Goal: Task Accomplishment & Management: Manage account settings

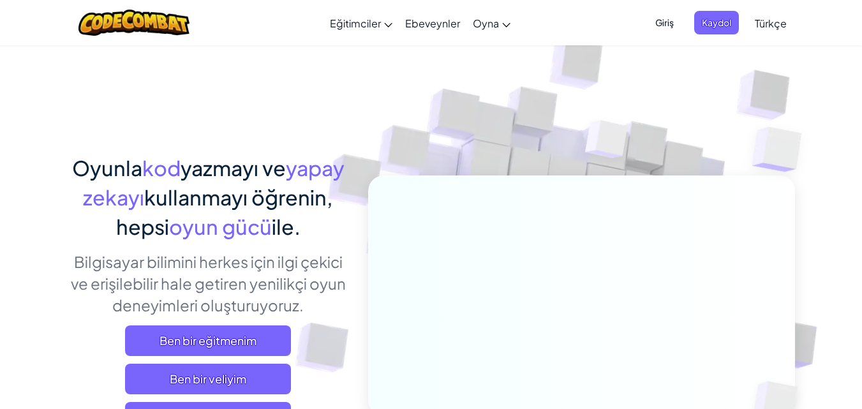
click at [664, 22] on span "Giriş" at bounding box center [664, 23] width 34 height 24
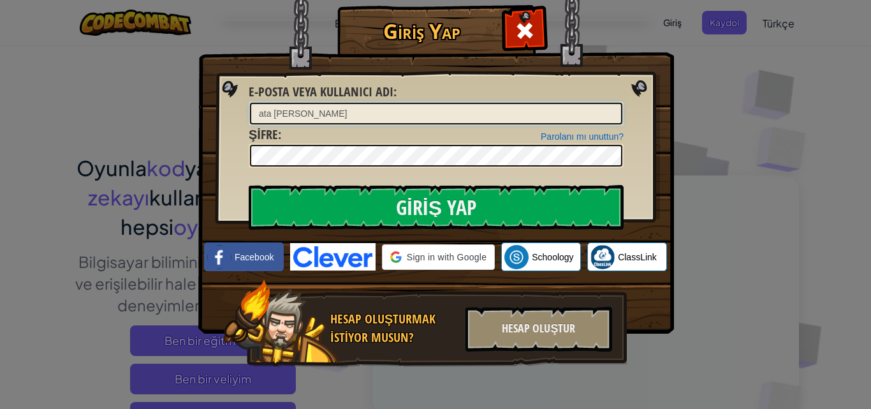
click at [335, 108] on input "ata [PERSON_NAME]" at bounding box center [436, 114] width 372 height 22
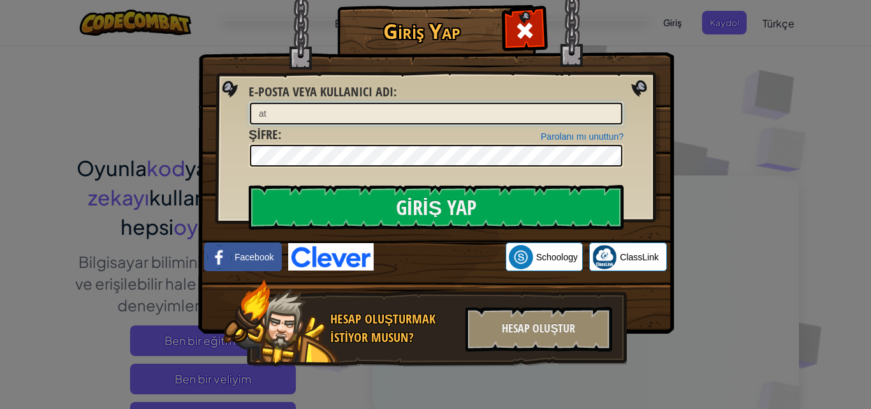
type input "a"
type input "t"
type input "yetimseven123"
click at [249, 185] on input "Giriş Yap" at bounding box center [436, 207] width 375 height 45
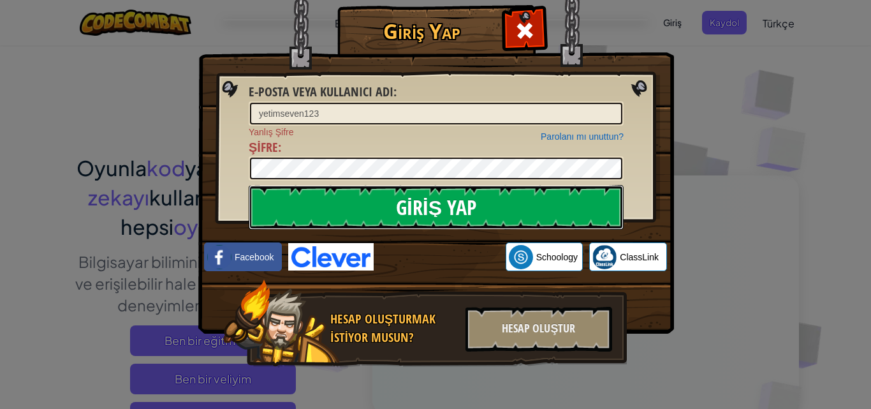
click at [440, 215] on input "Giriş Yap" at bounding box center [436, 207] width 375 height 45
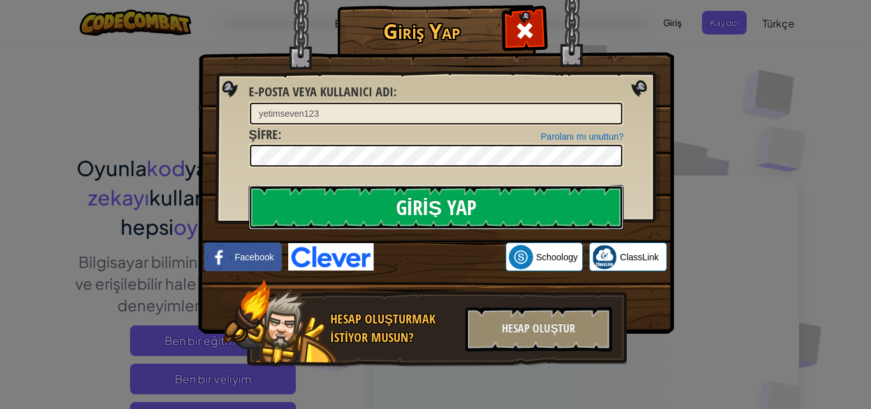
click at [440, 213] on input "Giriş Yap" at bounding box center [436, 207] width 375 height 45
